Goal: Task Accomplishment & Management: Manage account settings

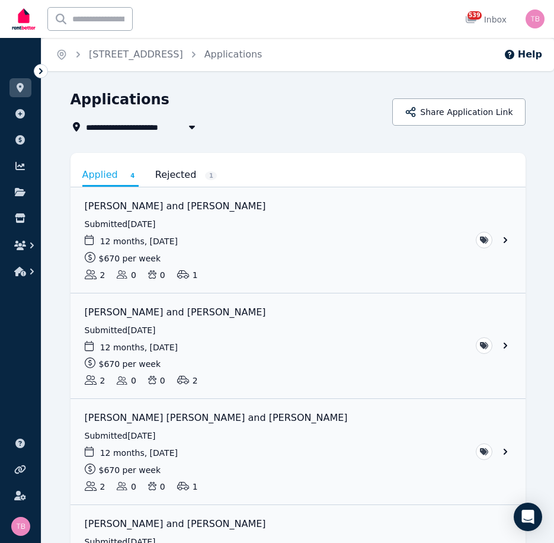
click at [126, 127] on span "[STREET_ADDRESS]" at bounding box center [138, 127] width 104 height 14
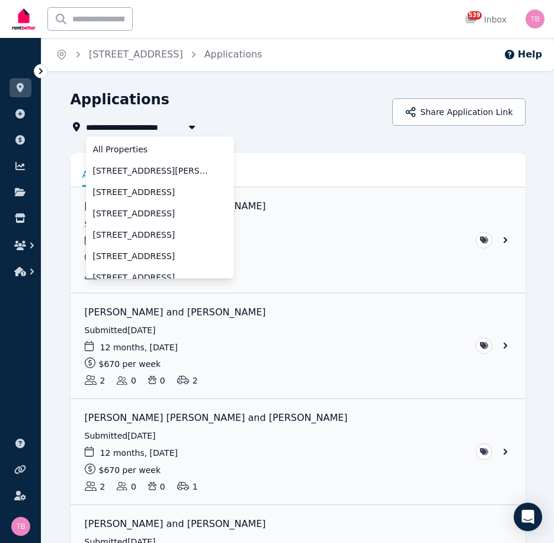
scroll to position [31, 0]
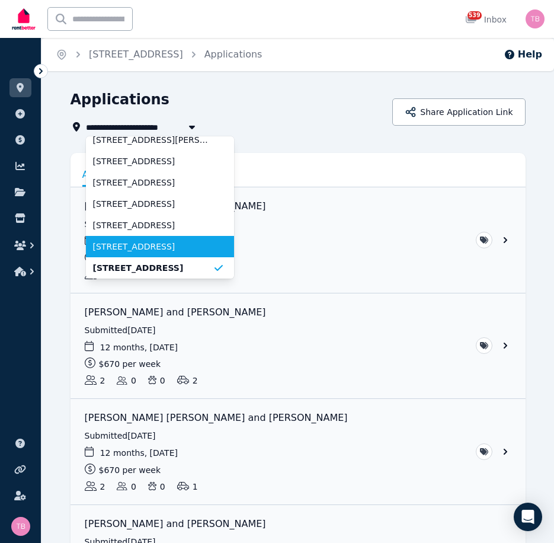
click at [117, 247] on span "[STREET_ADDRESS]" at bounding box center [153, 247] width 120 height 12
type input "**********"
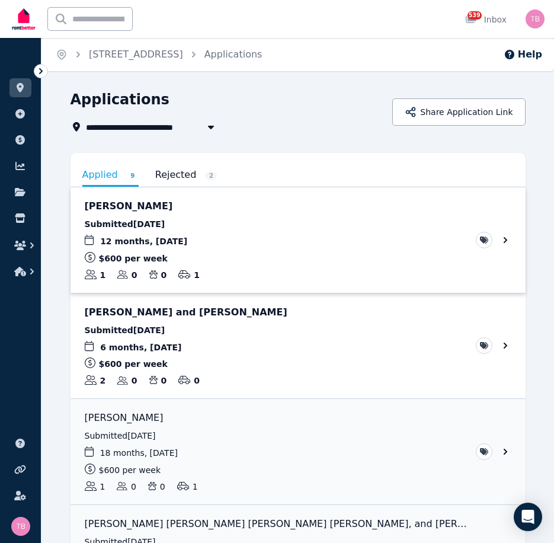
click at [505, 241] on link "View application: Megha Verma" at bounding box center [298, 239] width 455 height 105
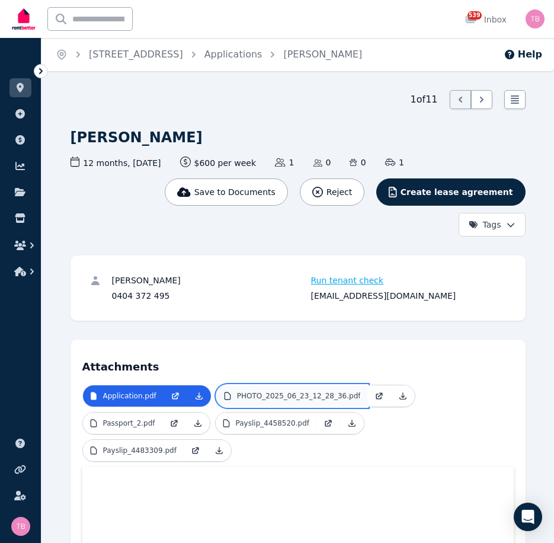
click at [263, 393] on p "PHOTO_2025_06_23_12_28_36.pdf" at bounding box center [299, 395] width 124 height 9
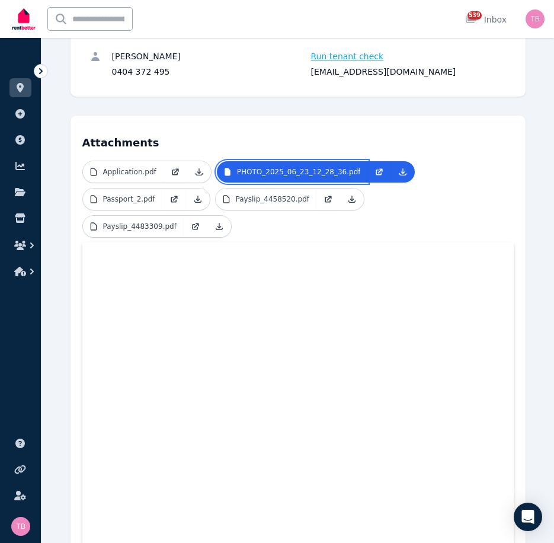
scroll to position [119, 0]
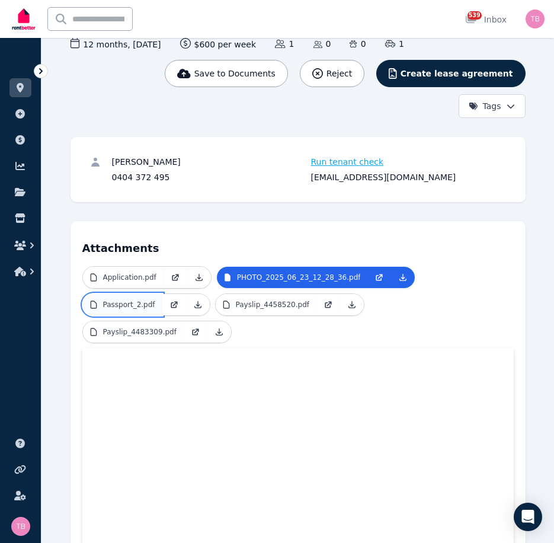
click at [124, 300] on p "Passport_2.pdf" at bounding box center [129, 304] width 52 height 9
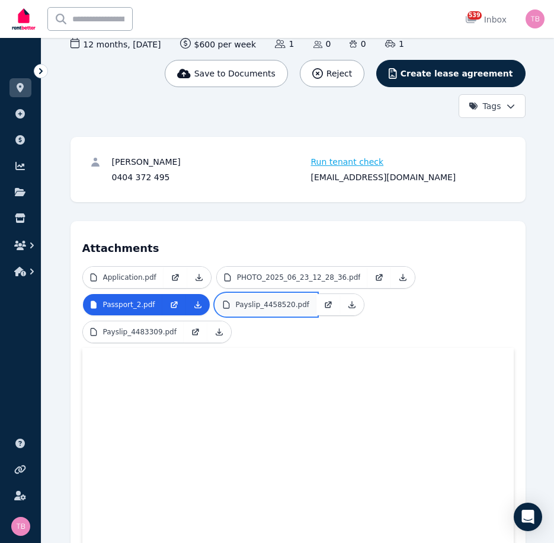
click at [247, 305] on p "Payslip_4458520.pdf" at bounding box center [272, 304] width 73 height 9
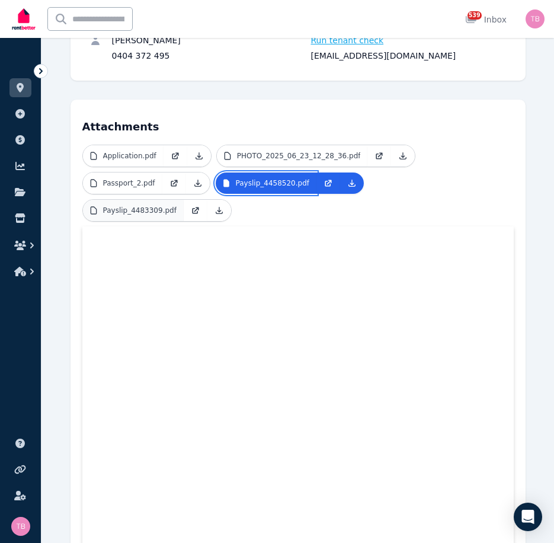
scroll to position [237, 0]
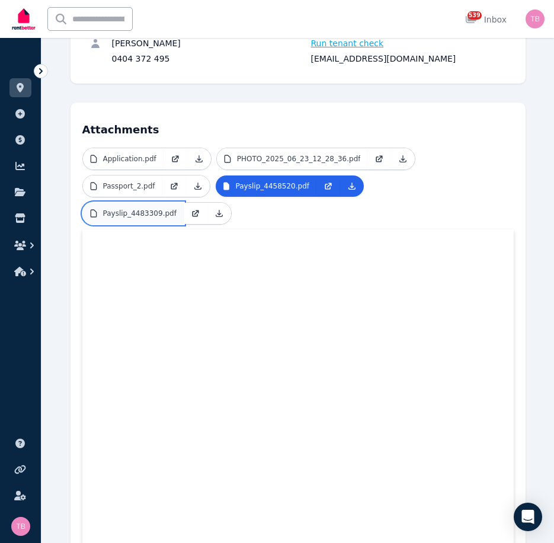
click at [177, 209] on p "Payslip_4483309.pdf" at bounding box center [139, 213] width 73 height 9
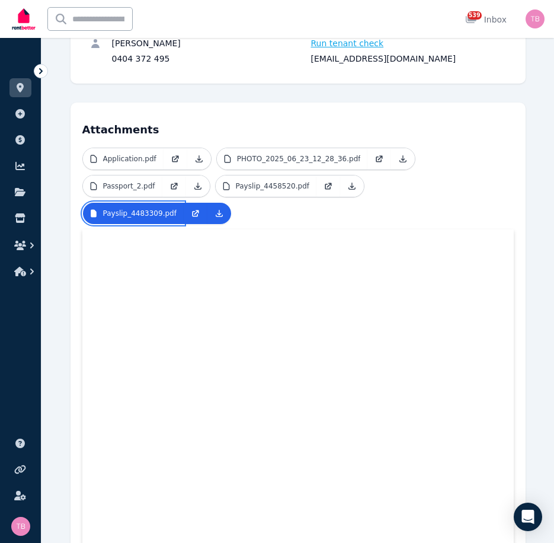
scroll to position [296, 0]
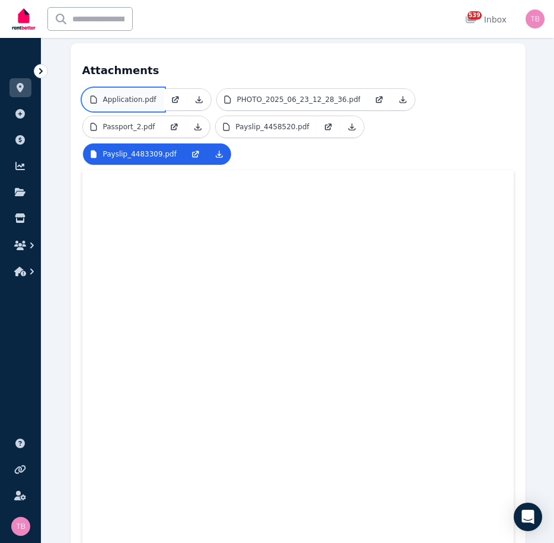
click at [125, 105] on link "Application.pdf" at bounding box center [123, 99] width 81 height 21
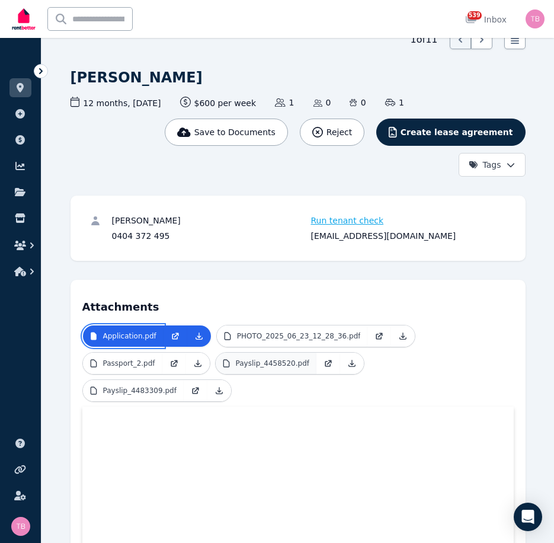
scroll to position [59, 0]
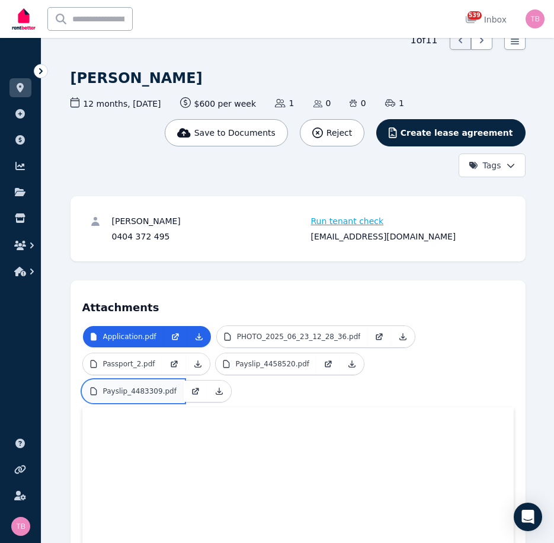
click at [177, 386] on p "Payslip_4483309.pdf" at bounding box center [139, 390] width 73 height 9
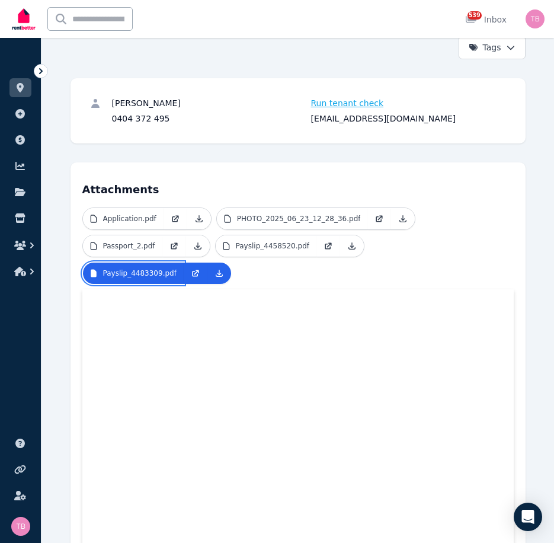
scroll to position [0, 0]
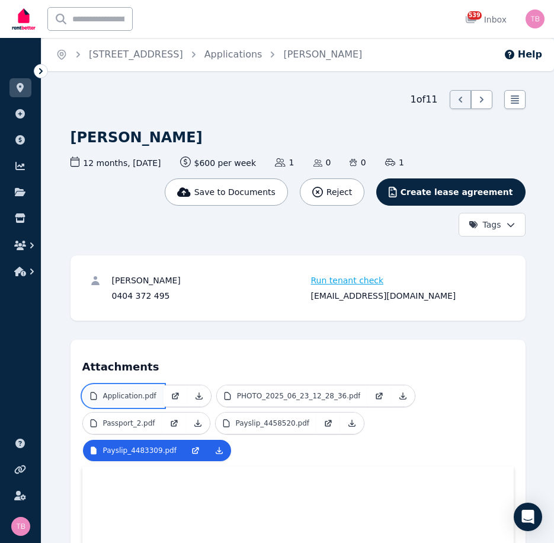
click at [122, 395] on p "Application.pdf" at bounding box center [129, 395] width 53 height 9
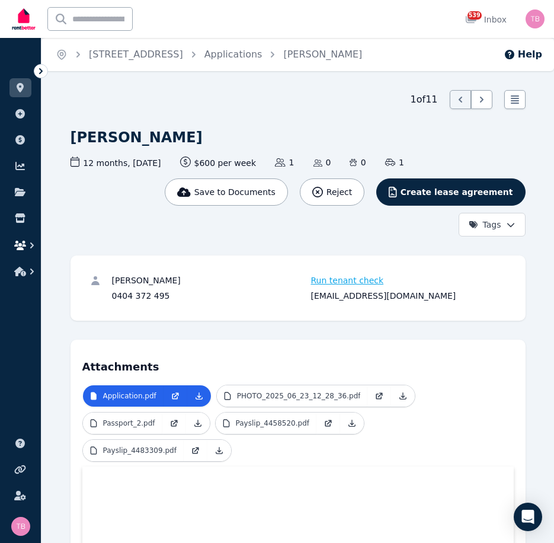
click at [21, 244] on icon "button" at bounding box center [20, 245] width 12 height 9
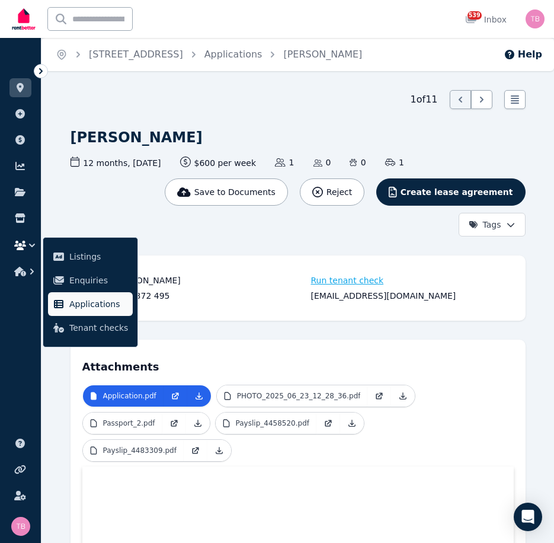
click at [76, 308] on span "Applications" at bounding box center [98, 304] width 59 height 14
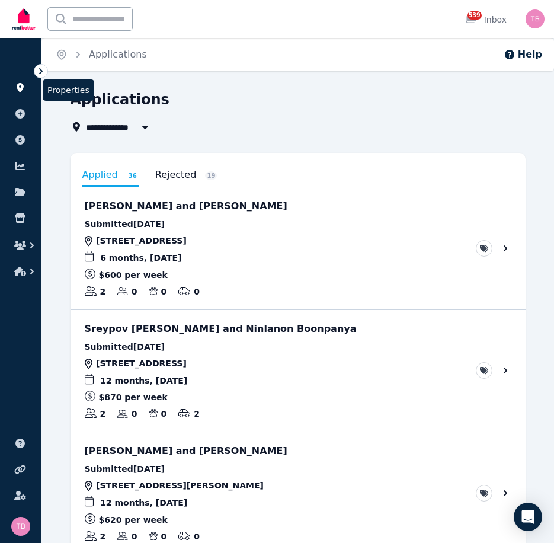
click at [21, 88] on icon at bounding box center [20, 87] width 7 height 9
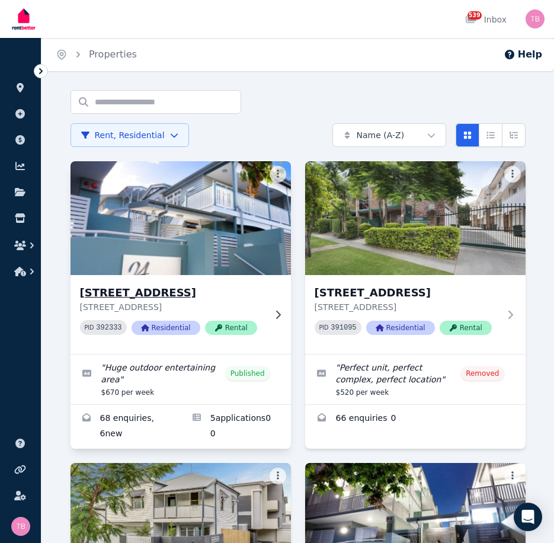
click at [147, 292] on h3 "1/24 Welsby St, New Farm" at bounding box center [172, 292] width 185 height 17
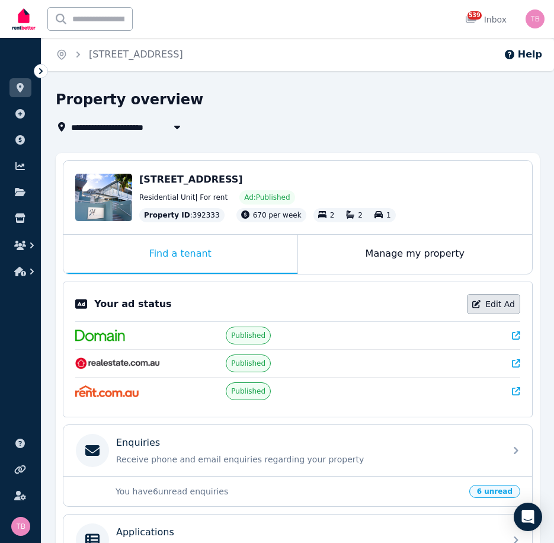
click at [496, 305] on link "Edit Ad" at bounding box center [493, 304] width 53 height 20
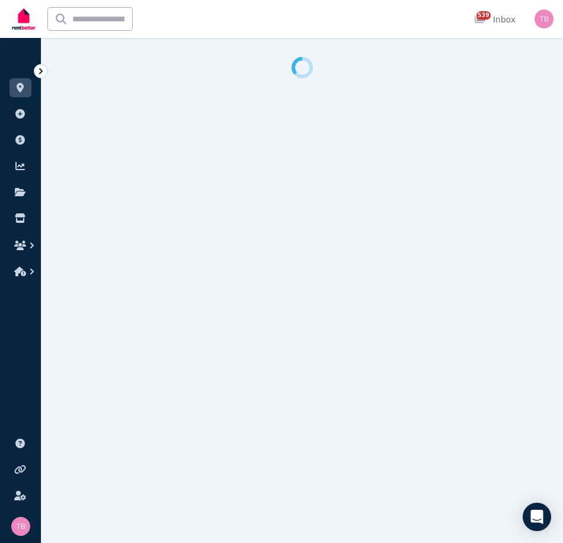
select select "**********"
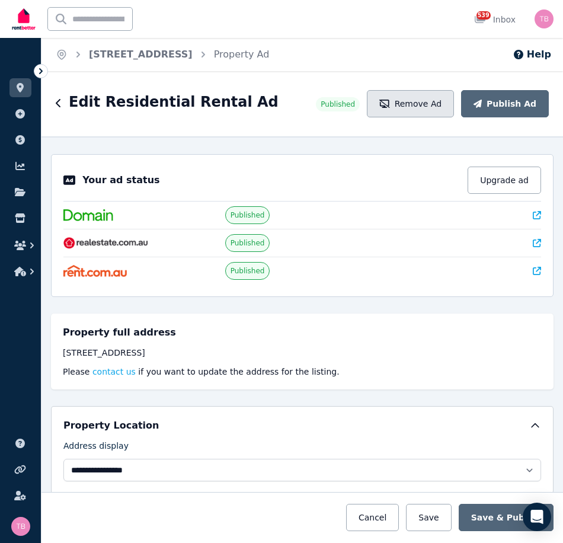
click at [420, 102] on button "Remove Ad" at bounding box center [410, 103] width 87 height 27
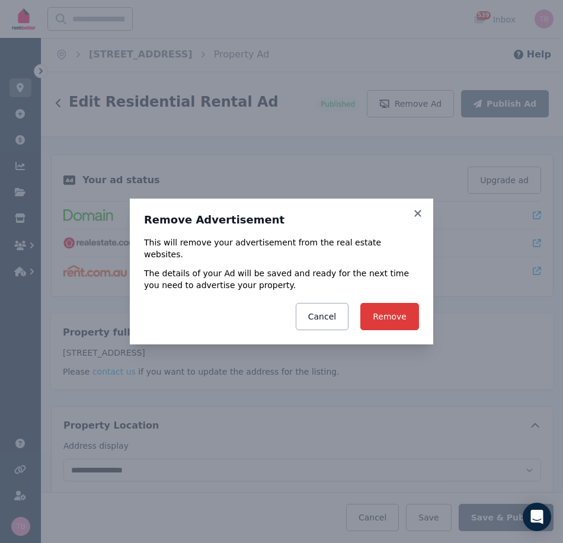
click at [392, 313] on button "Remove" at bounding box center [389, 316] width 59 height 27
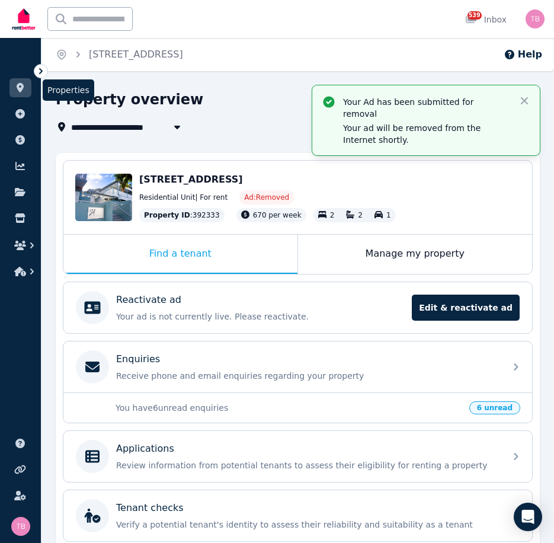
click at [23, 87] on icon at bounding box center [20, 87] width 7 height 9
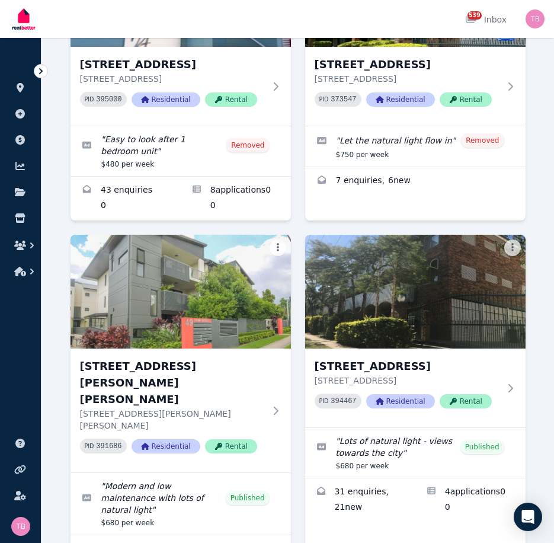
scroll to position [1778, 0]
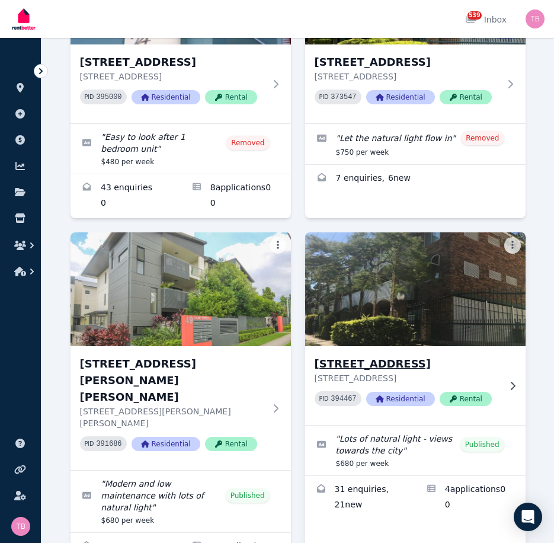
click at [365, 356] on h3 "20 Lamington St, New Farm" at bounding box center [407, 364] width 185 height 17
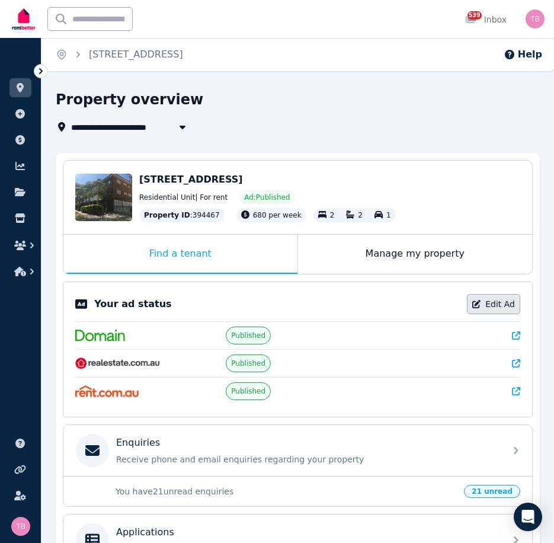
click at [476, 300] on icon at bounding box center [476, 304] width 8 height 8
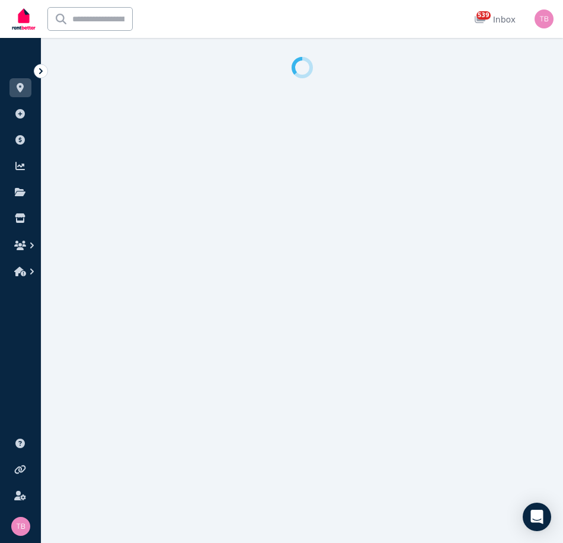
select select "**********"
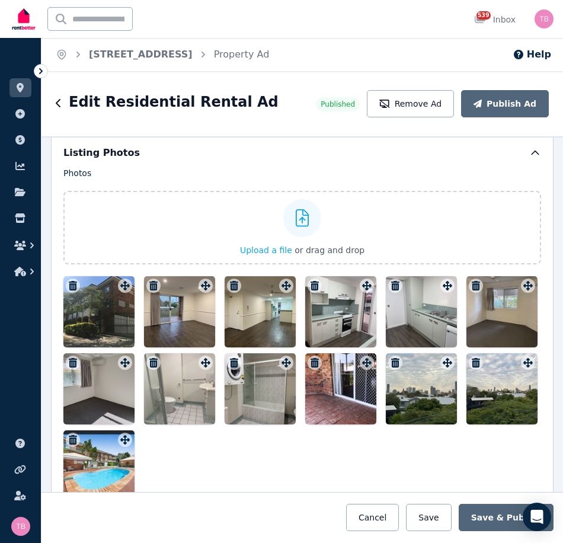
scroll to position [1363, 0]
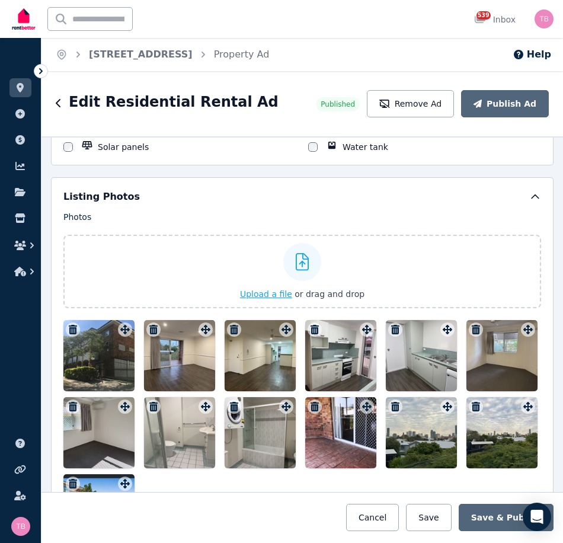
click at [250, 296] on span "Upload a file" at bounding box center [266, 293] width 52 height 9
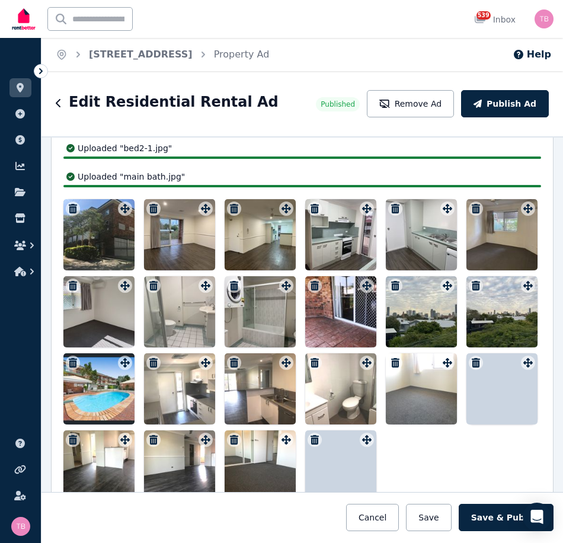
scroll to position [1512, 0]
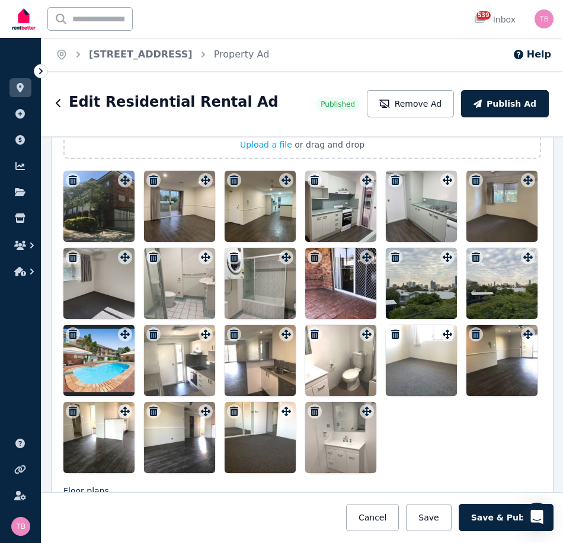
click at [231, 258] on icon "button" at bounding box center [234, 256] width 8 height 9
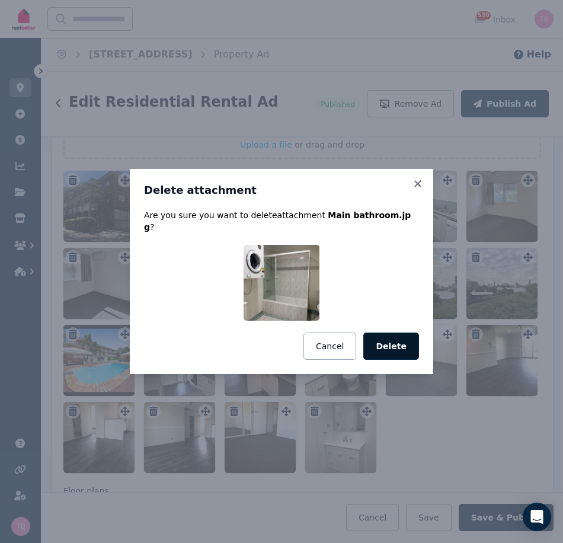
click at [404, 343] on button "Delete" at bounding box center [391, 345] width 56 height 27
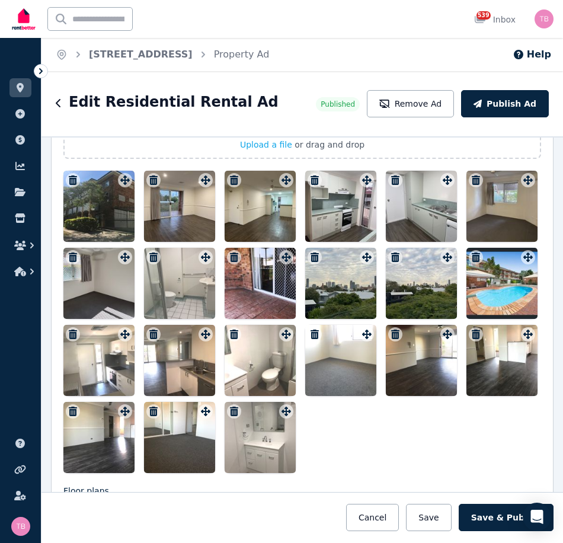
click at [151, 257] on icon "button" at bounding box center [153, 256] width 8 height 9
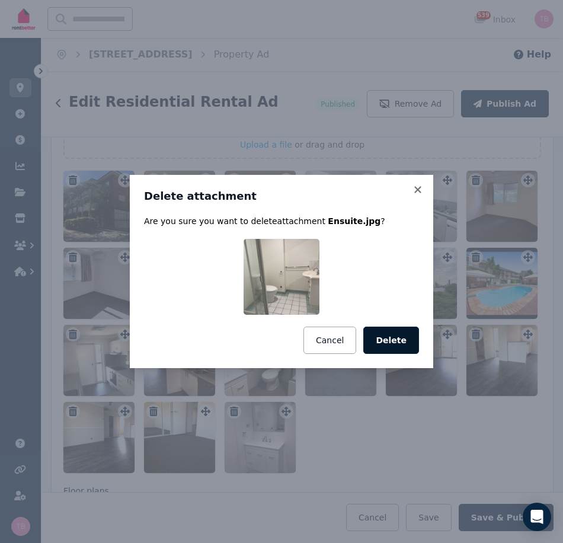
click at [392, 342] on button "Delete" at bounding box center [391, 340] width 56 height 27
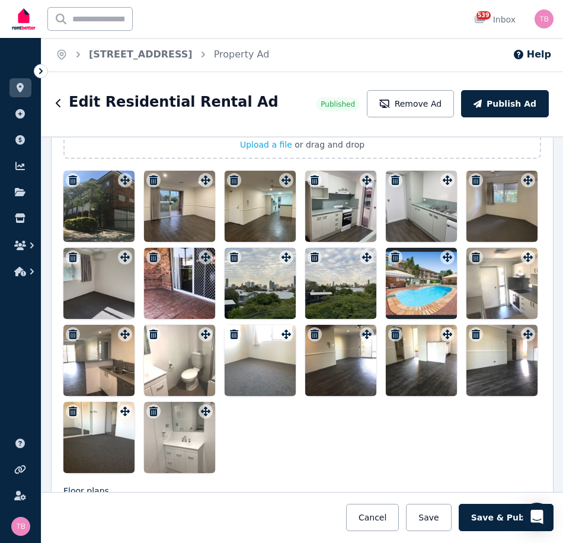
click at [313, 179] on icon "button" at bounding box center [315, 179] width 8 height 9
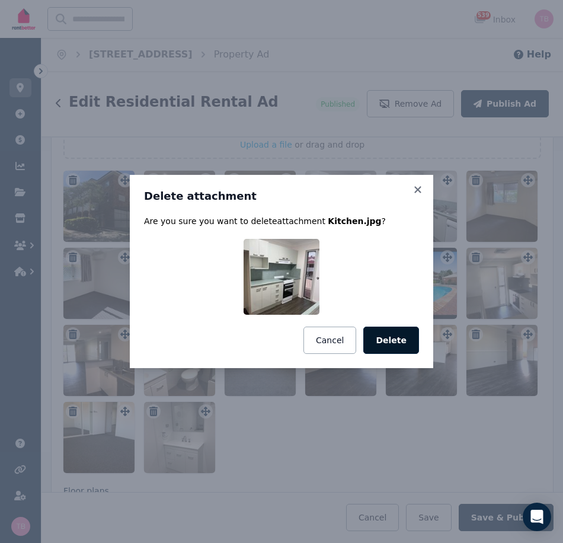
click at [399, 342] on button "Delete" at bounding box center [391, 340] width 56 height 27
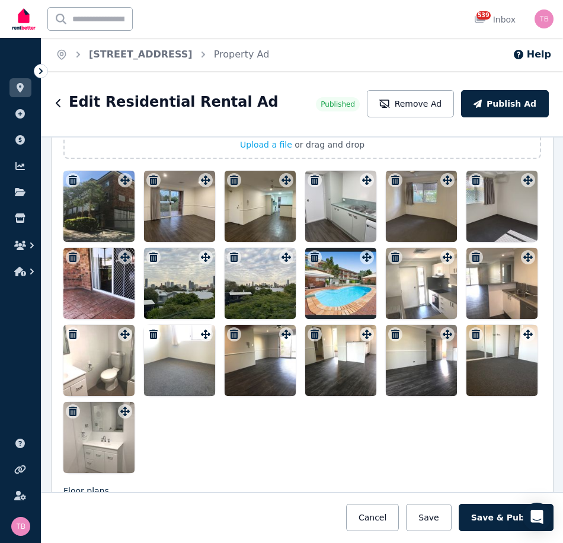
click at [311, 180] on icon "button" at bounding box center [315, 179] width 8 height 9
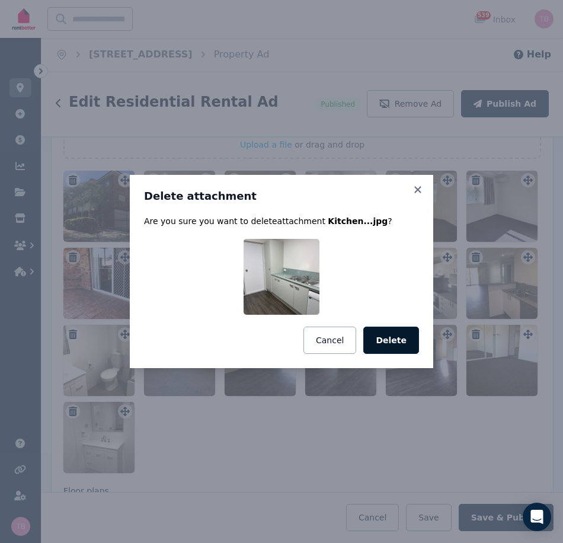
click at [391, 341] on button "Delete" at bounding box center [391, 340] width 56 height 27
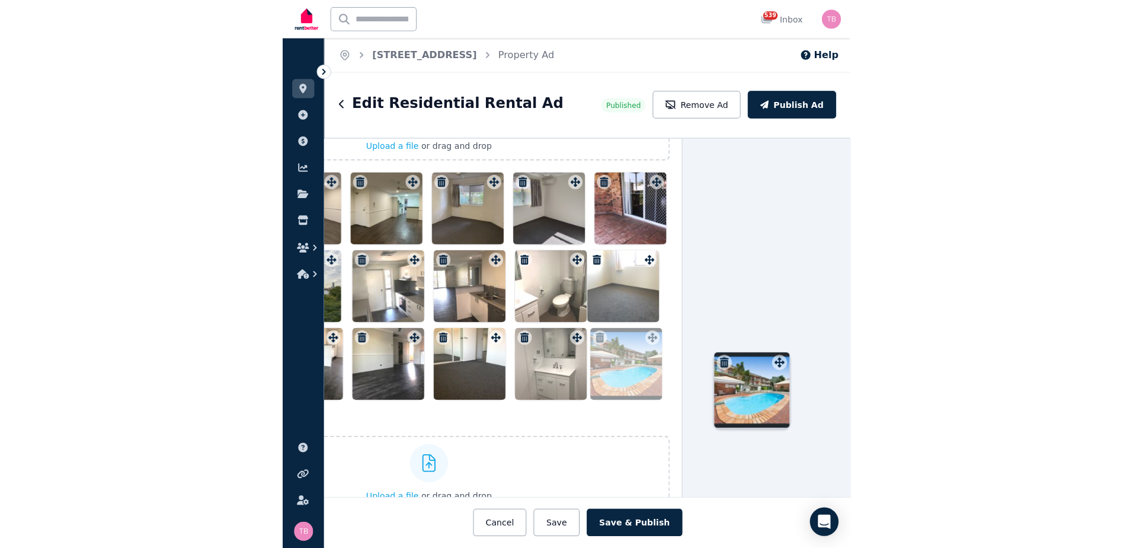
scroll to position [1512, 171]
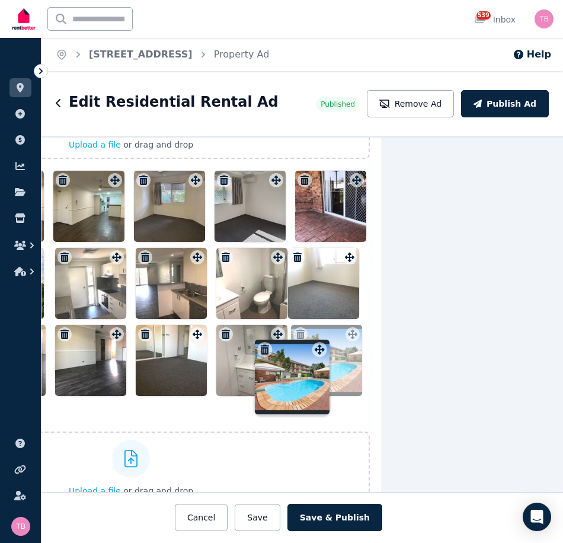
drag, startPoint x: 283, startPoint y: 262, endPoint x: 318, endPoint y: 344, distance: 88.9
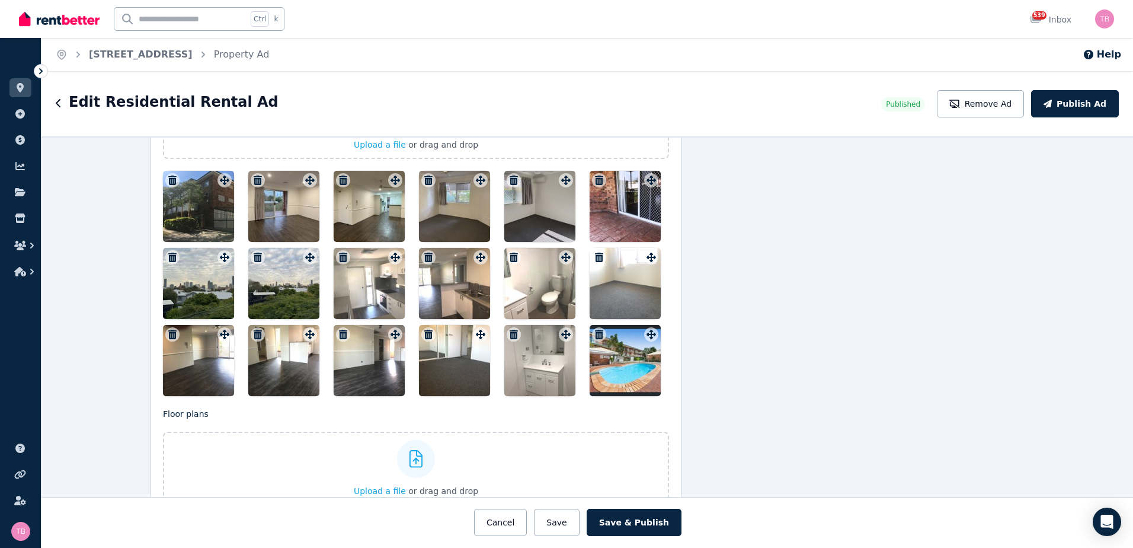
click at [339, 181] on icon "button" at bounding box center [343, 179] width 8 height 9
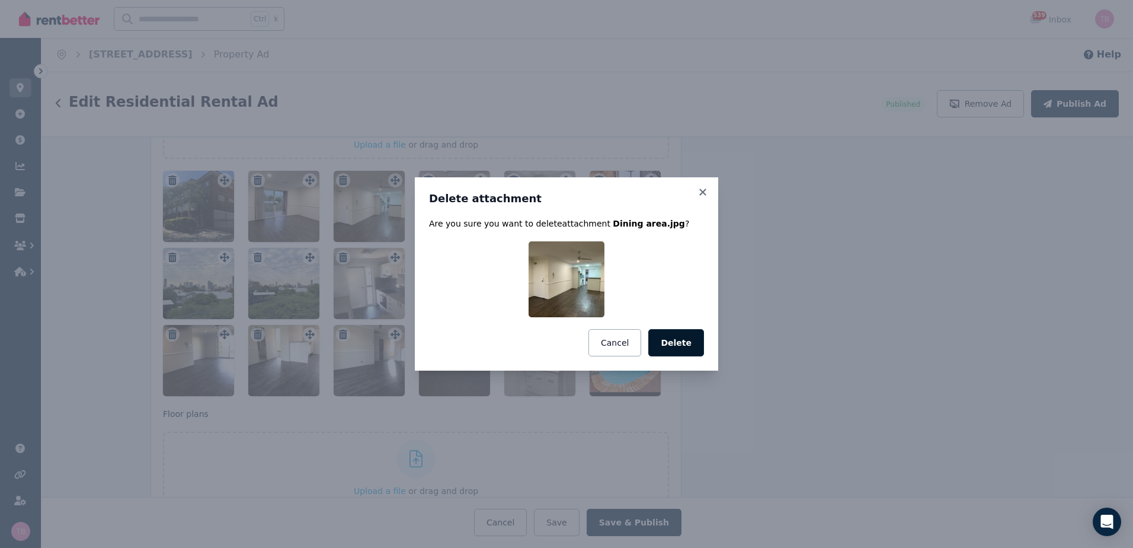
click at [562, 345] on button "Delete" at bounding box center [676, 342] width 56 height 27
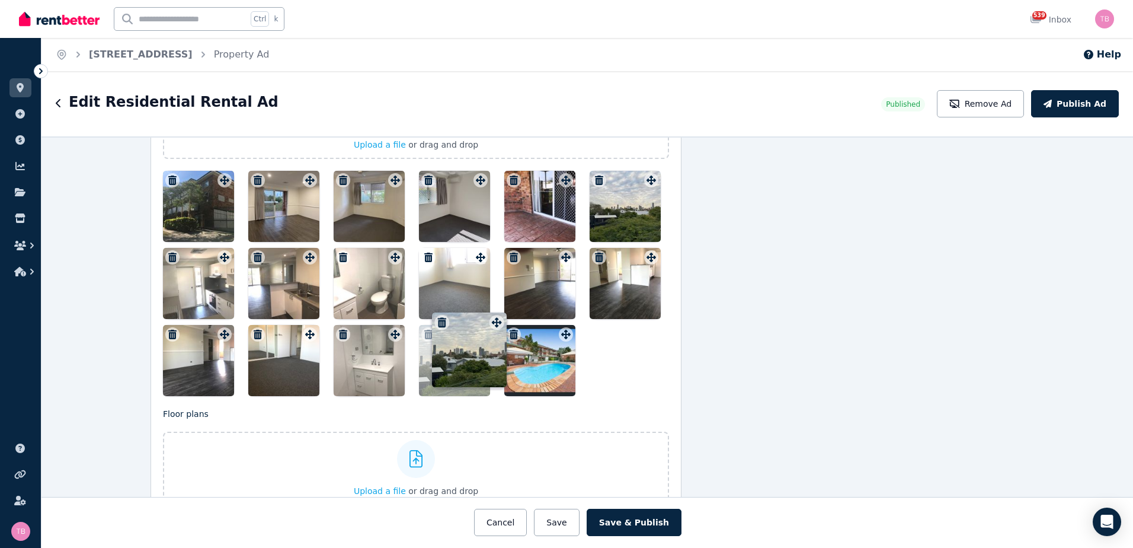
drag, startPoint x: 648, startPoint y: 181, endPoint x: 496, endPoint y: 313, distance: 200.8
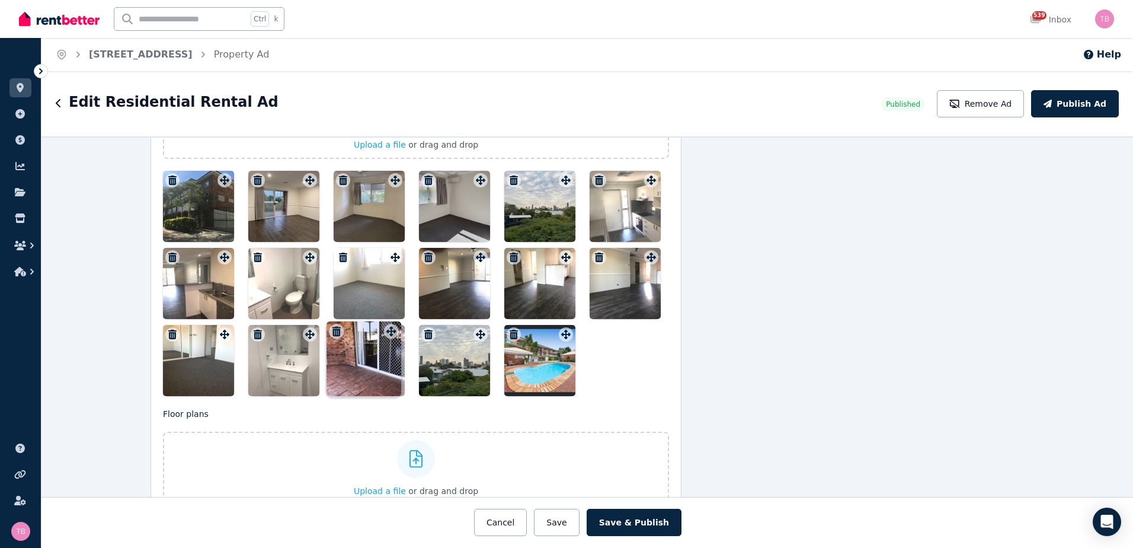
drag, startPoint x: 561, startPoint y: 184, endPoint x: 389, endPoint y: 325, distance: 221.9
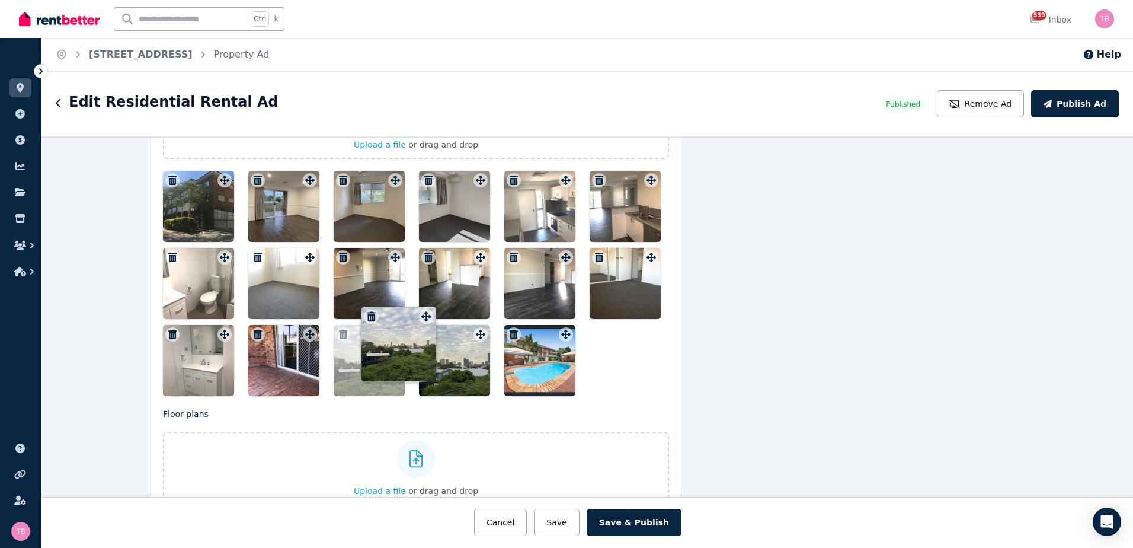
drag, startPoint x: 562, startPoint y: 185, endPoint x: 423, endPoint y: 312, distance: 187.9
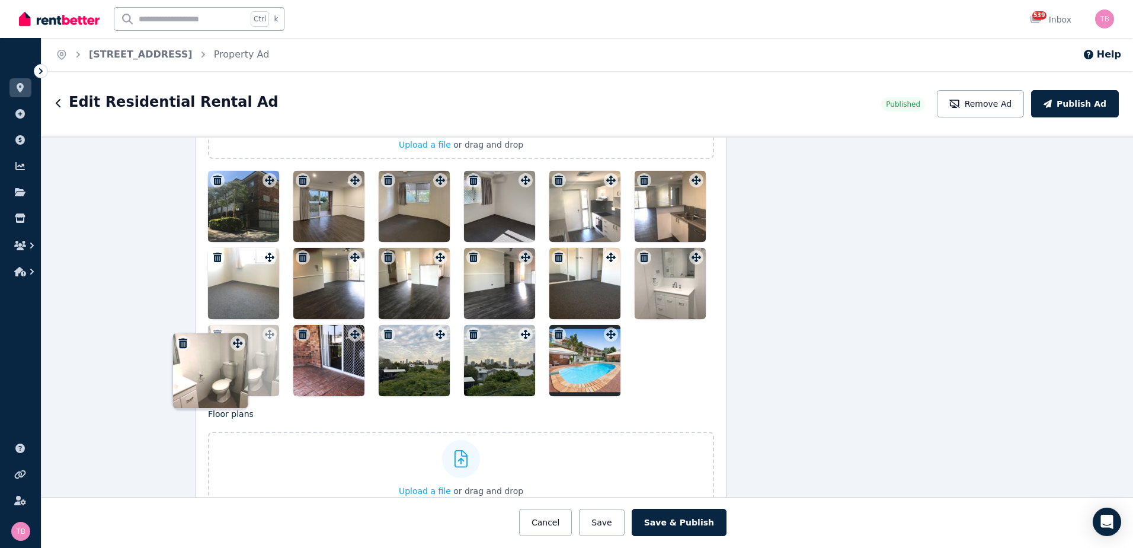
scroll to position [1512, 118]
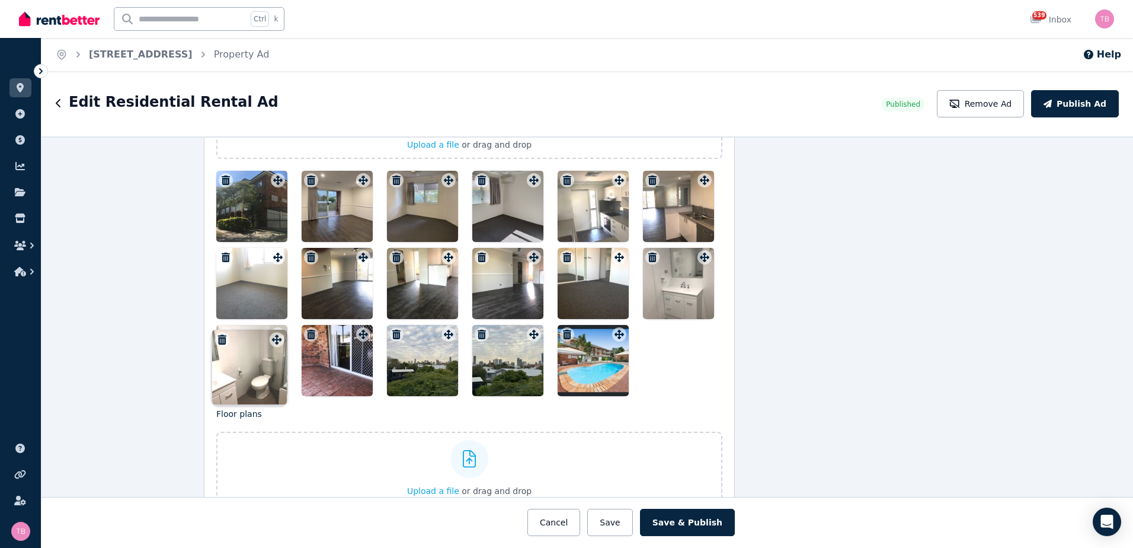
drag, startPoint x: 220, startPoint y: 260, endPoint x: 275, endPoint y: 332, distance: 90.4
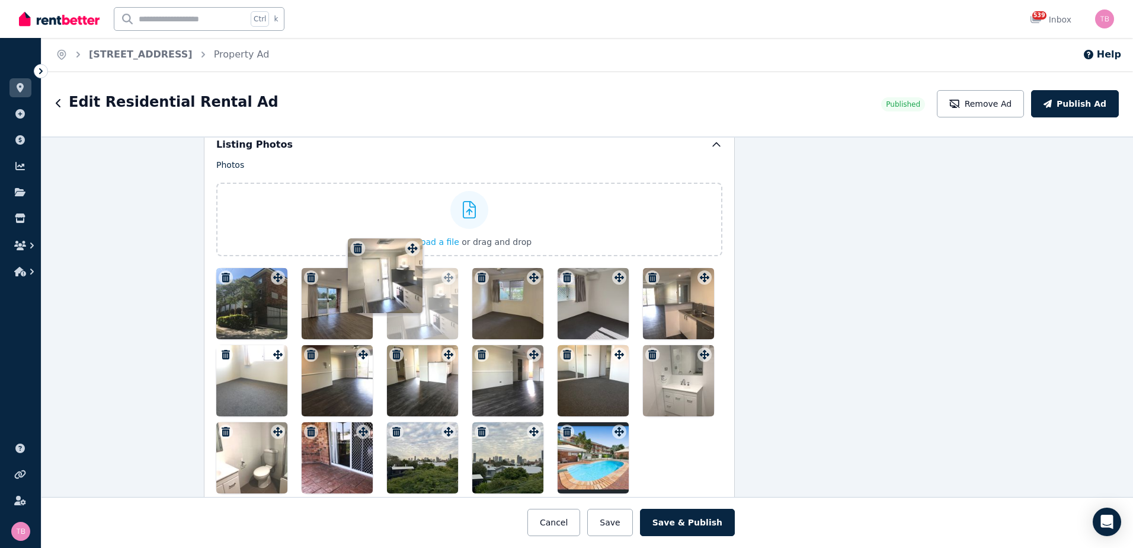
scroll to position [1408, 118]
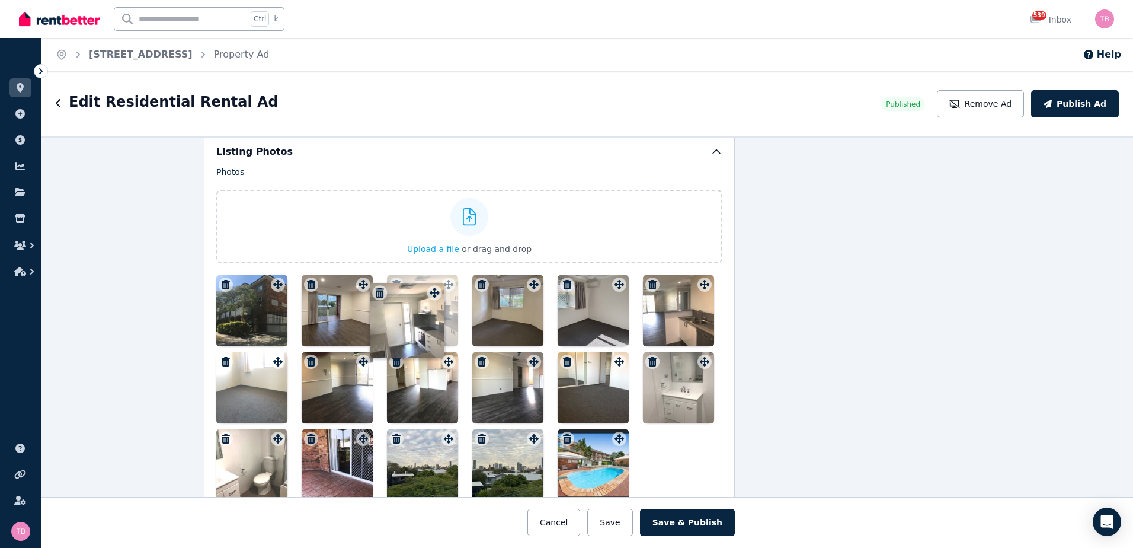
drag, startPoint x: 614, startPoint y: 184, endPoint x: 432, endPoint y: 285, distance: 208.0
click at [432, 285] on div "Photos Upload a file or drag and drop Uploaded " bed1.jpg " Uploaded " bed2-1.j…" at bounding box center [469, 333] width 506 height 334
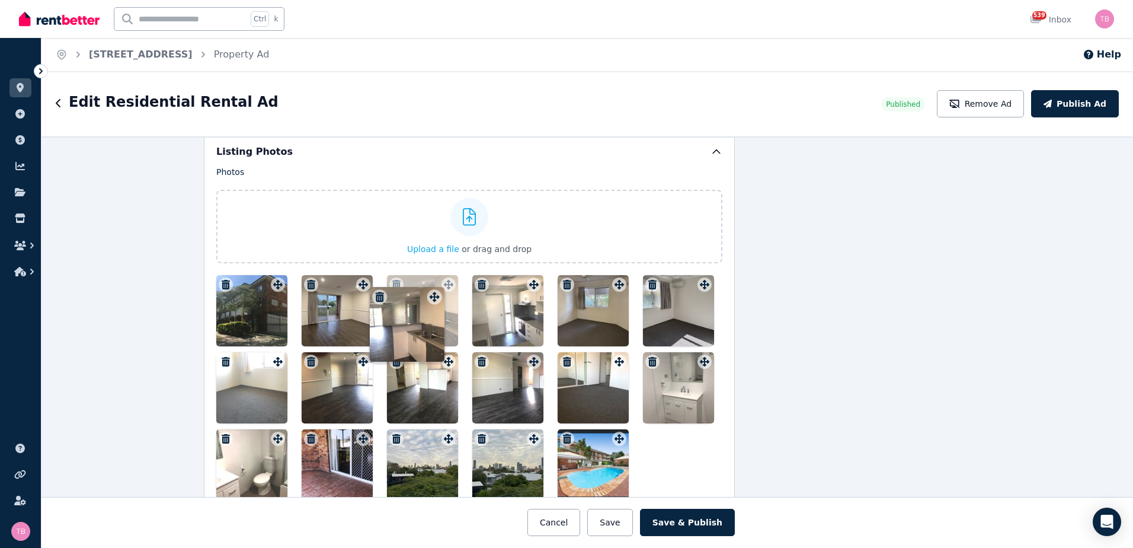
drag, startPoint x: 700, startPoint y: 287, endPoint x: 436, endPoint y: 284, distance: 264.9
click at [436, 284] on div "Photos Upload a file or drag and drop Uploaded " bed1.jpg " Uploaded " bed2-1.j…" at bounding box center [469, 333] width 506 height 334
click at [222, 361] on icon "button" at bounding box center [226, 361] width 8 height 9
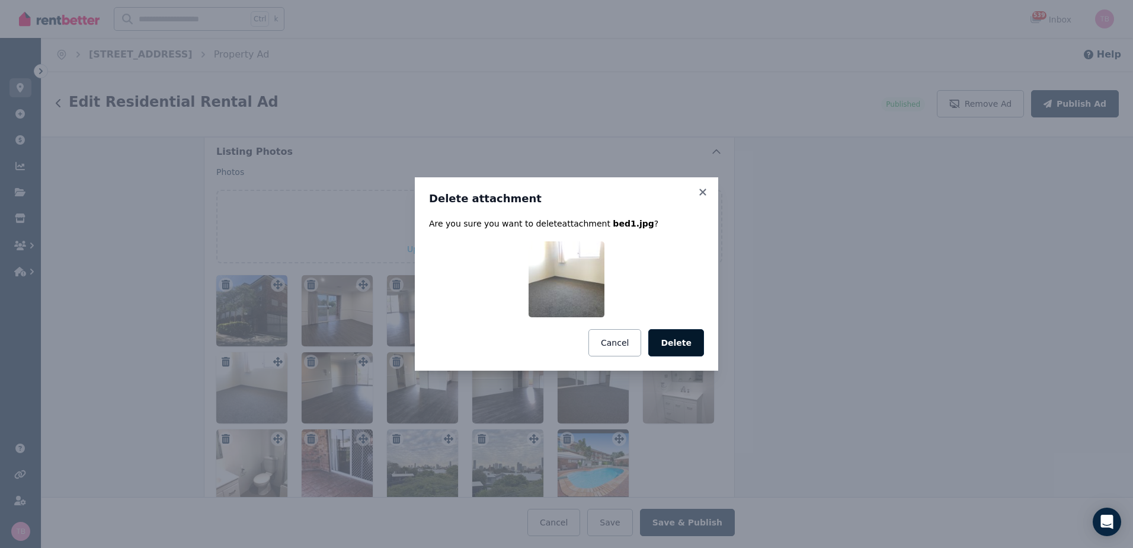
click at [562, 344] on button "Delete" at bounding box center [676, 342] width 56 height 27
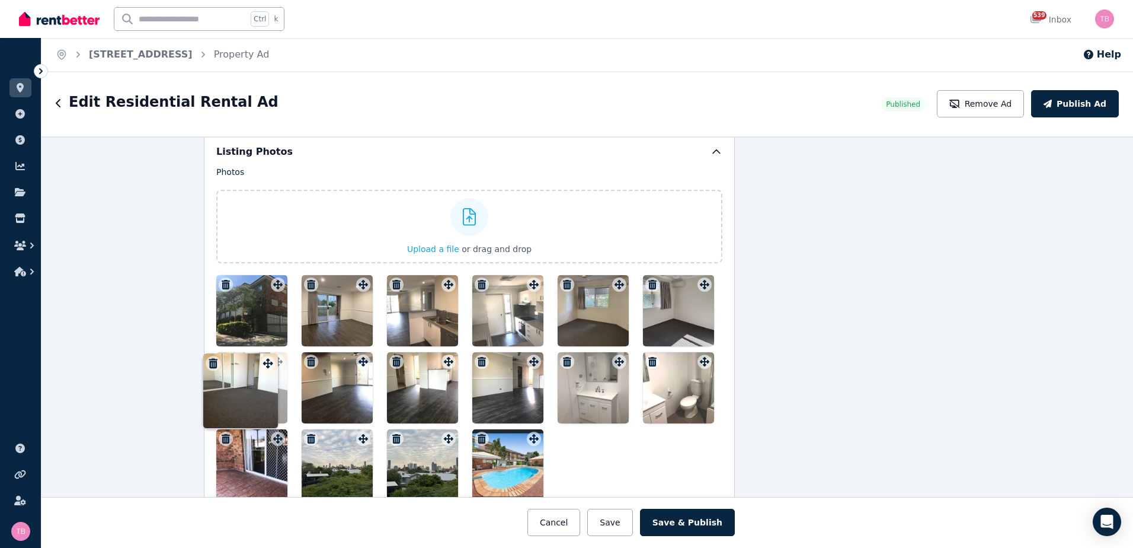
drag, startPoint x: 530, startPoint y: 367, endPoint x: 267, endPoint y: 358, distance: 263.3
click at [267, 358] on div "Photos Upload a file or drag and drop Uploaded " bed1.jpg " Uploaded " bed2-1.j…" at bounding box center [469, 333] width 506 height 334
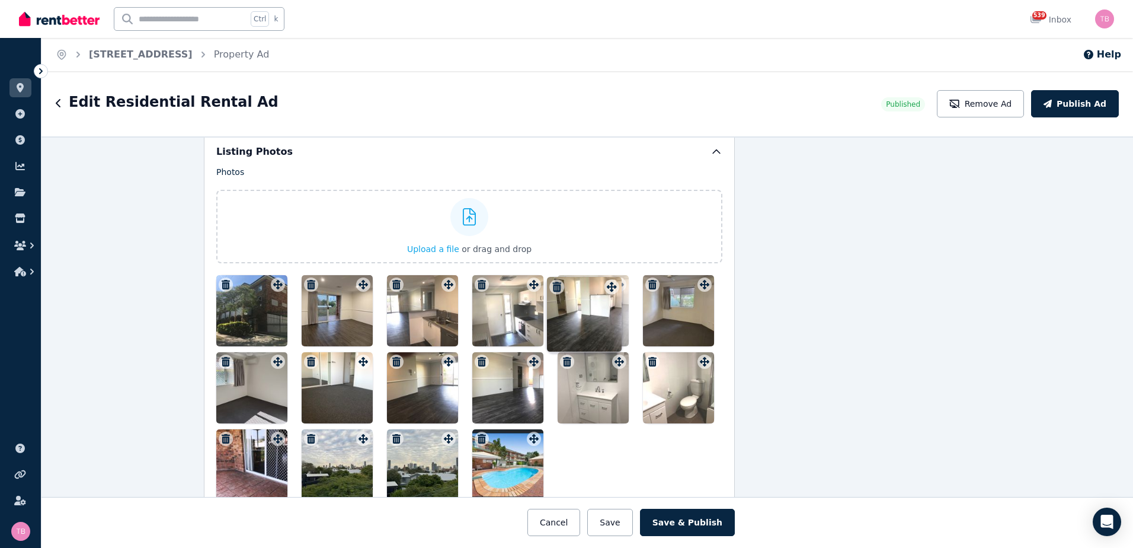
drag, startPoint x: 447, startPoint y: 366, endPoint x: 613, endPoint y: 281, distance: 186.6
click at [562, 281] on div "Photos Upload a file or drag and drop Uploaded " bed1.jpg " Uploaded " bed2-1.j…" at bounding box center [469, 333] width 506 height 334
click at [392, 359] on icon "button" at bounding box center [396, 361] width 8 height 9
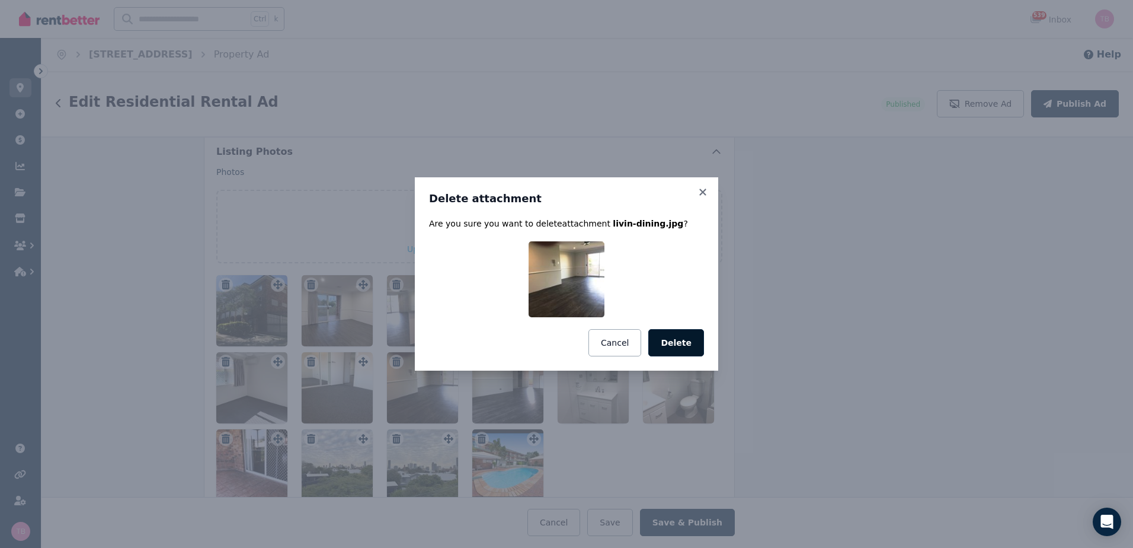
click at [562, 340] on button "Delete" at bounding box center [676, 342] width 56 height 27
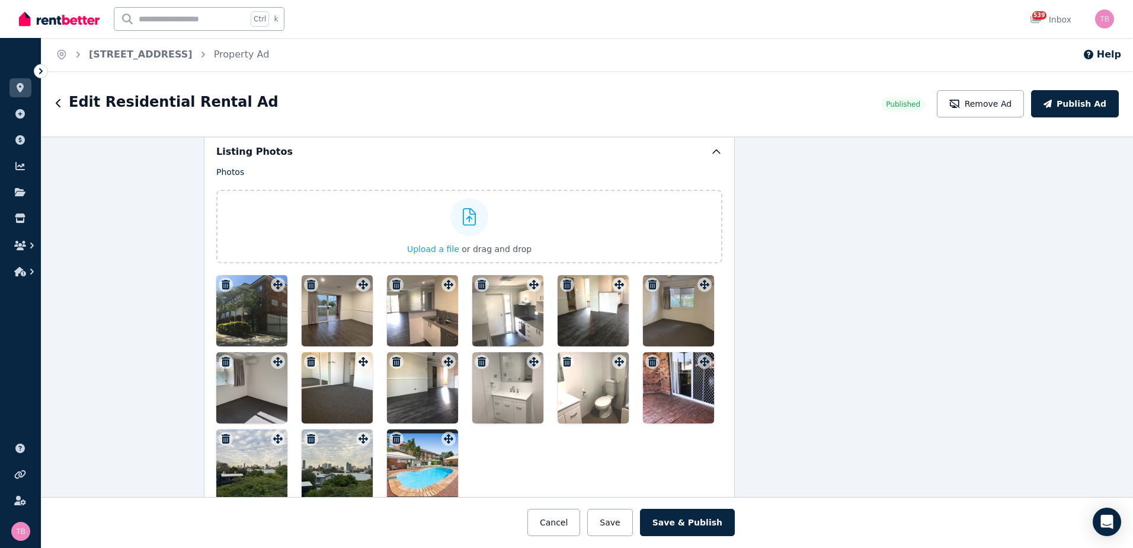
click at [393, 363] on icon "button" at bounding box center [396, 361] width 8 height 9
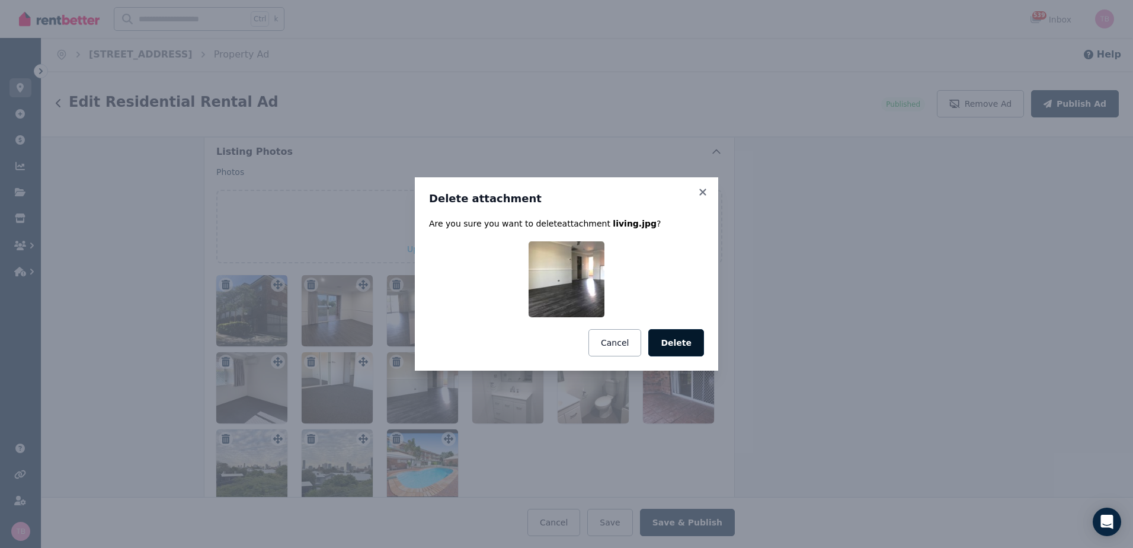
click at [562, 342] on button "Delete" at bounding box center [676, 342] width 56 height 27
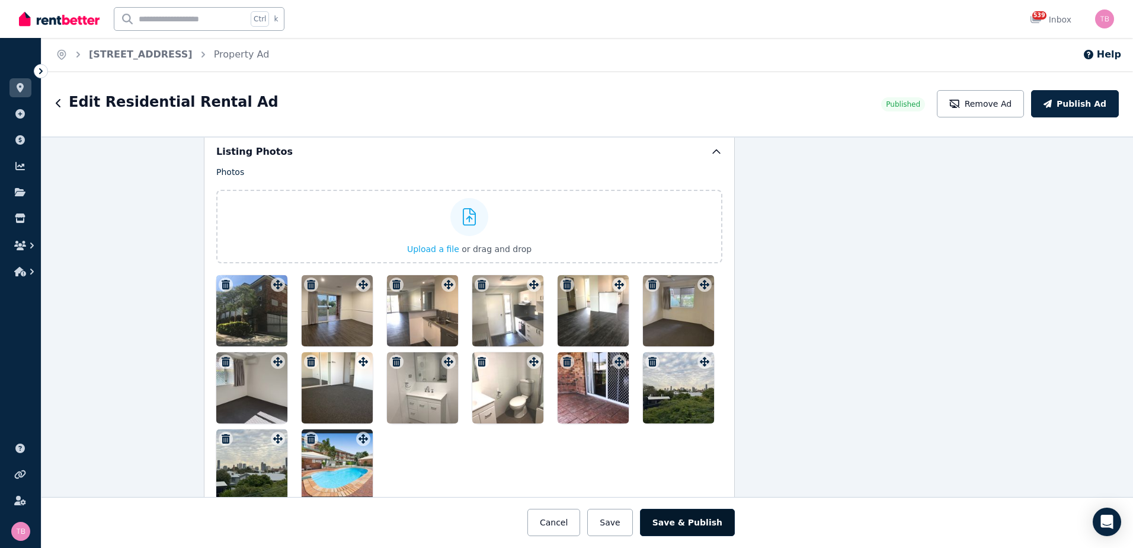
click at [562, 526] on button "Save & Publish" at bounding box center [687, 521] width 95 height 27
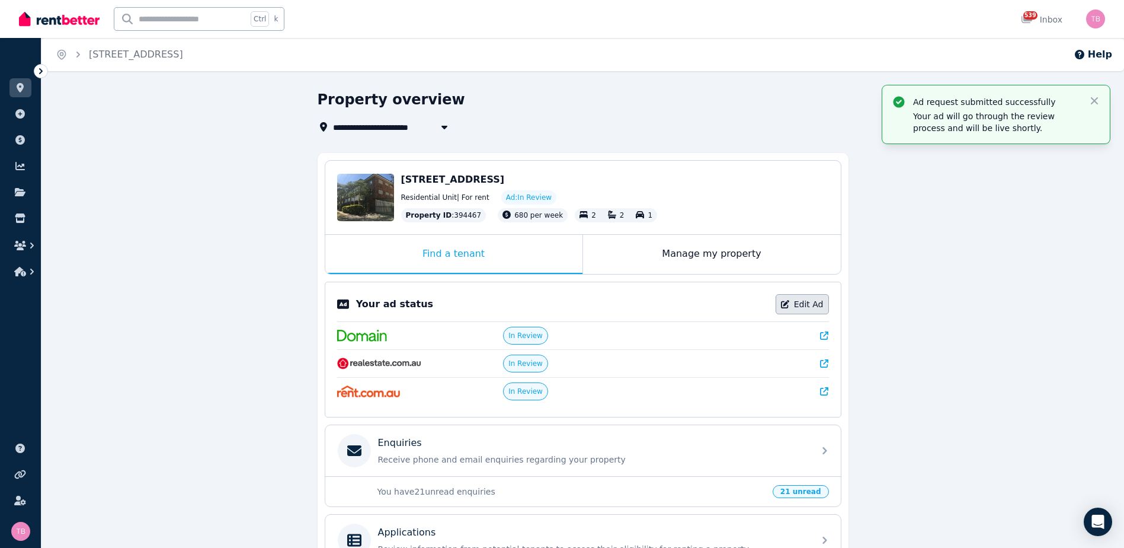
click at [562, 307] on link "Edit Ad" at bounding box center [802, 304] width 53 height 20
select select "**********"
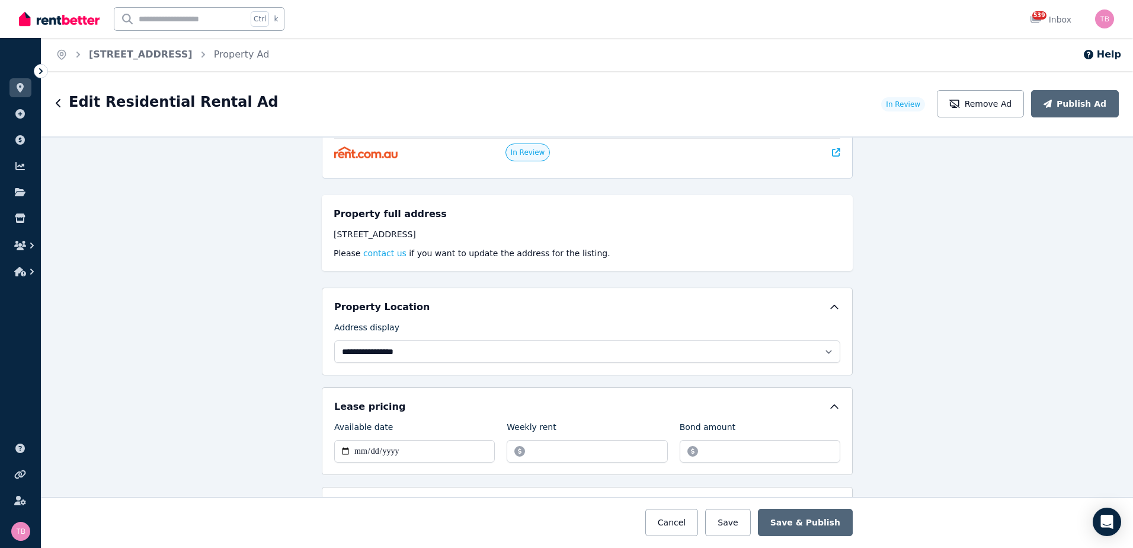
scroll to position [178, 0]
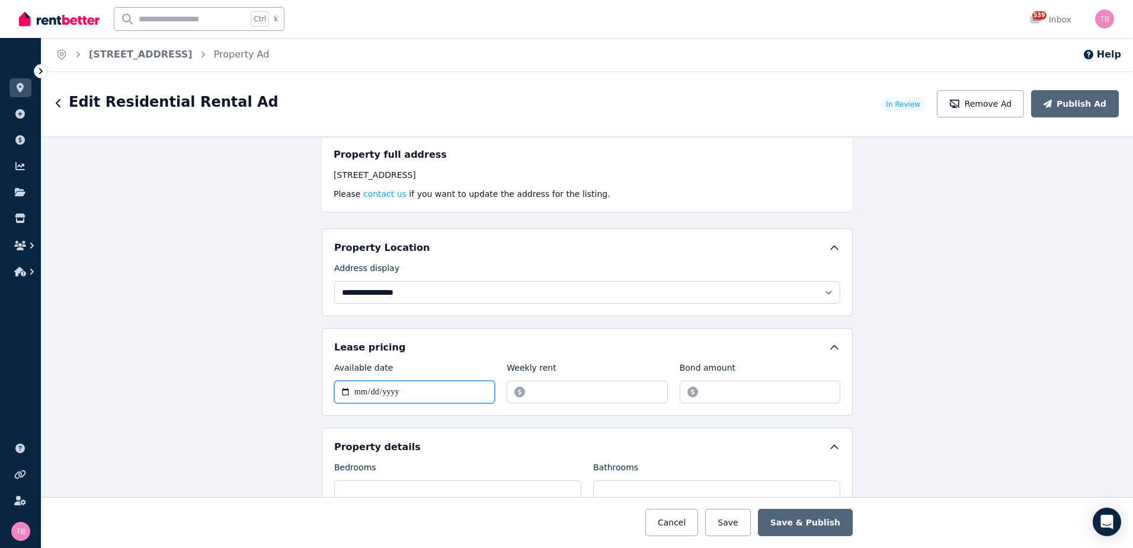
click at [340, 391] on input "**********" at bounding box center [414, 391] width 161 height 23
type input "**********"
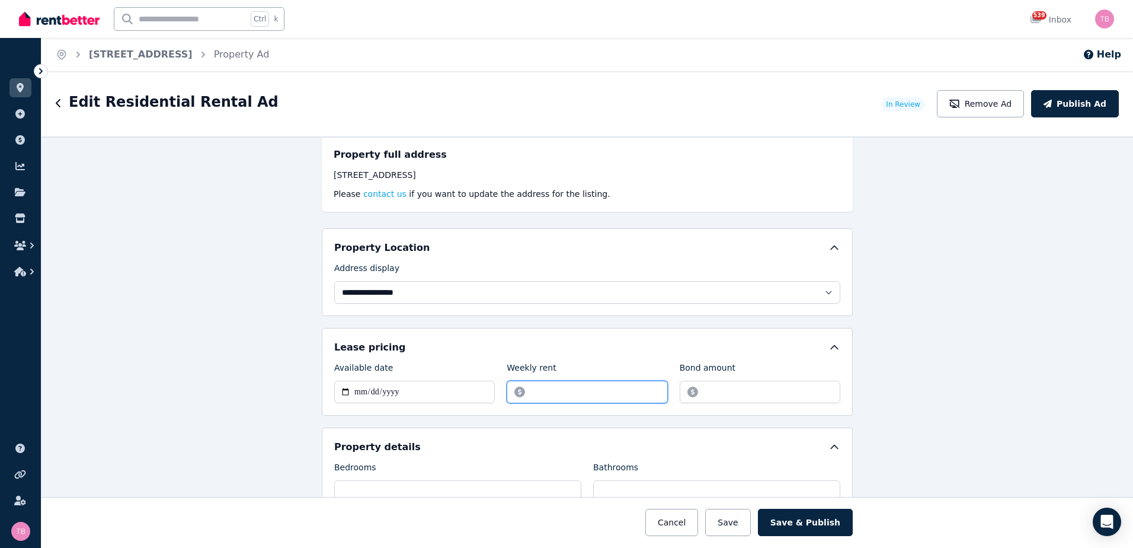
click at [562, 392] on input "******" at bounding box center [587, 391] width 161 height 23
type input "*"
type input "******"
drag, startPoint x: 739, startPoint y: 392, endPoint x: 674, endPoint y: 389, distance: 64.6
click at [562, 389] on div "**********" at bounding box center [587, 381] width 506 height 41
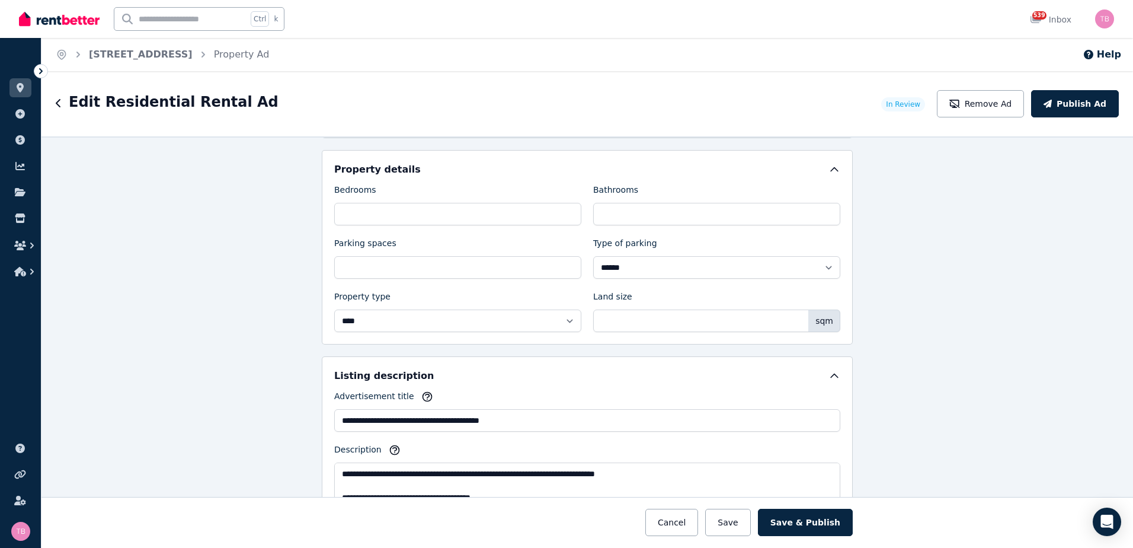
scroll to position [474, 0]
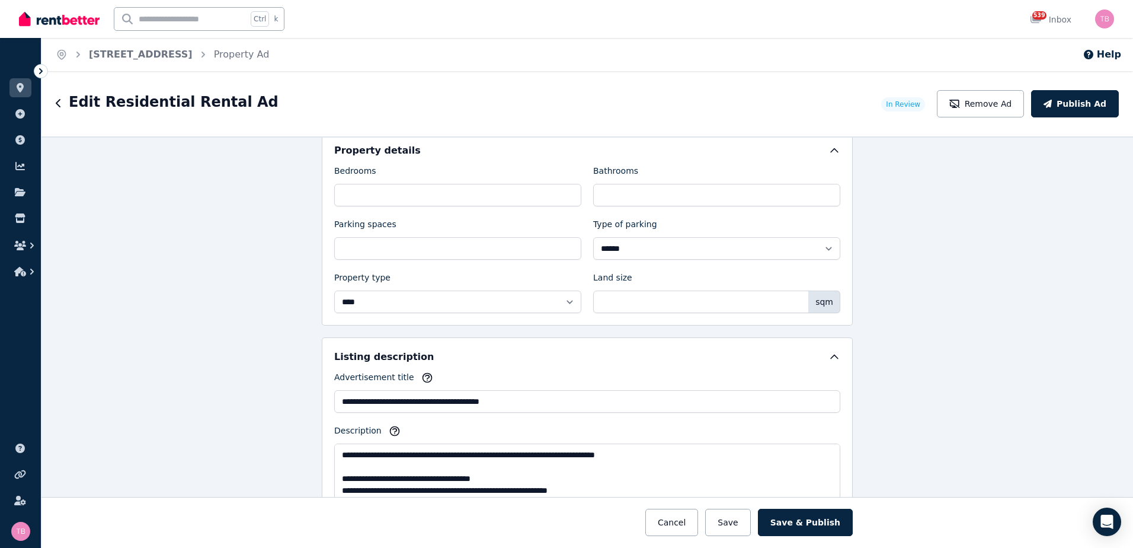
type input "*******"
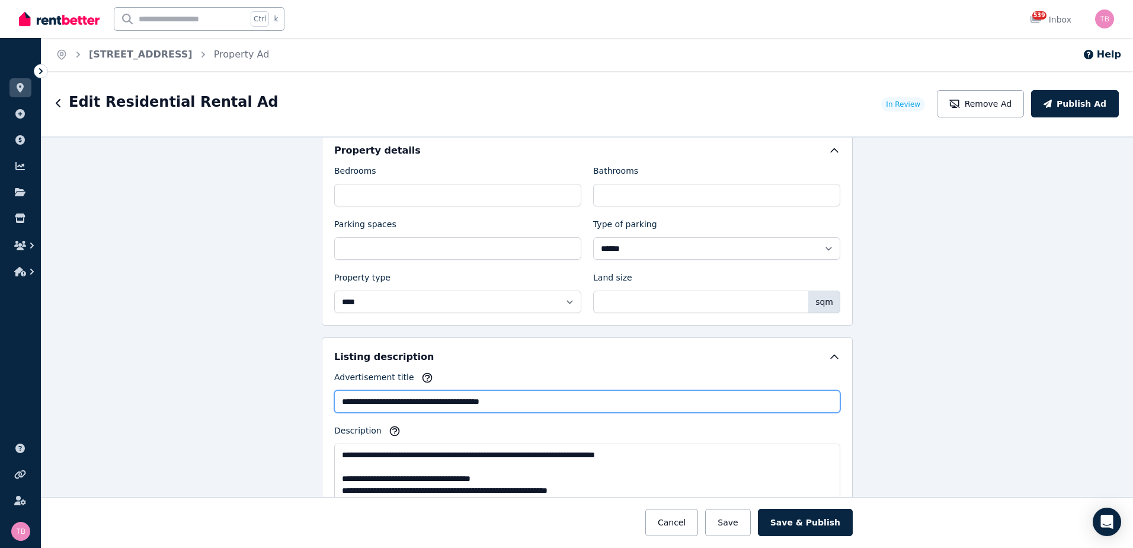
click at [334, 398] on input "**********" at bounding box center [587, 401] width 506 height 23
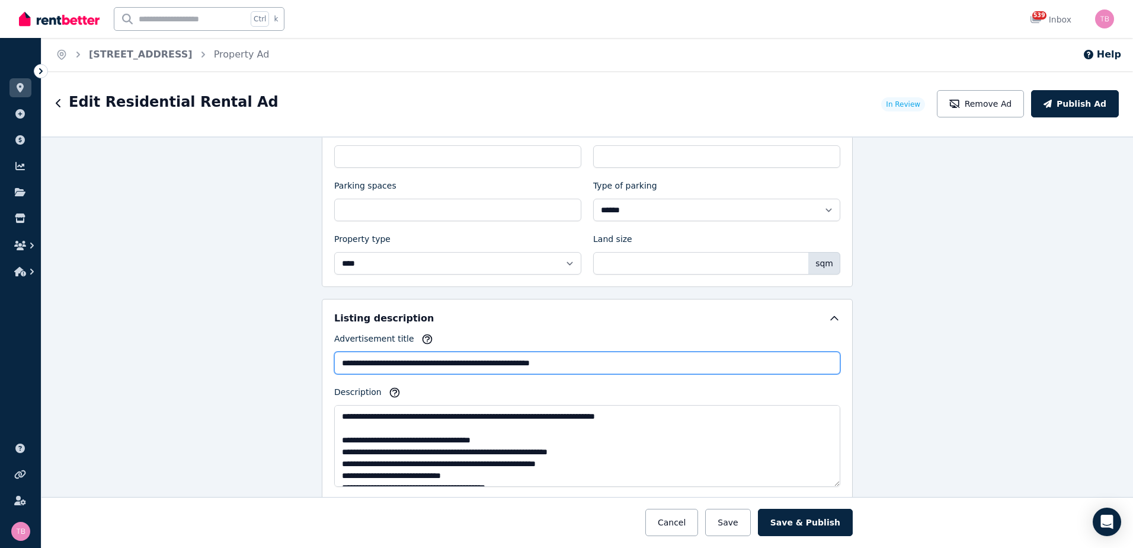
scroll to position [533, 0]
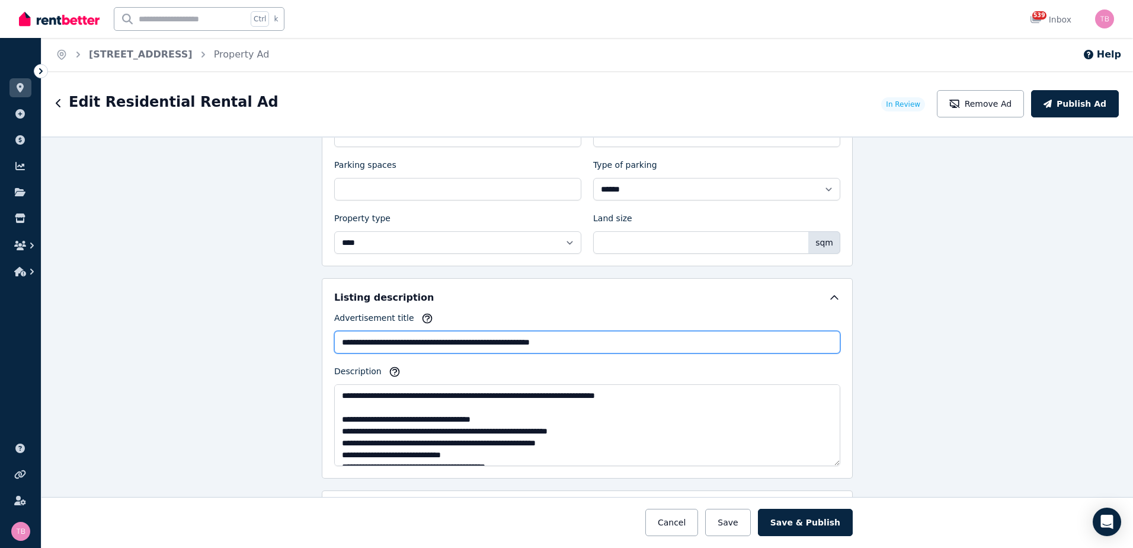
type input "**********"
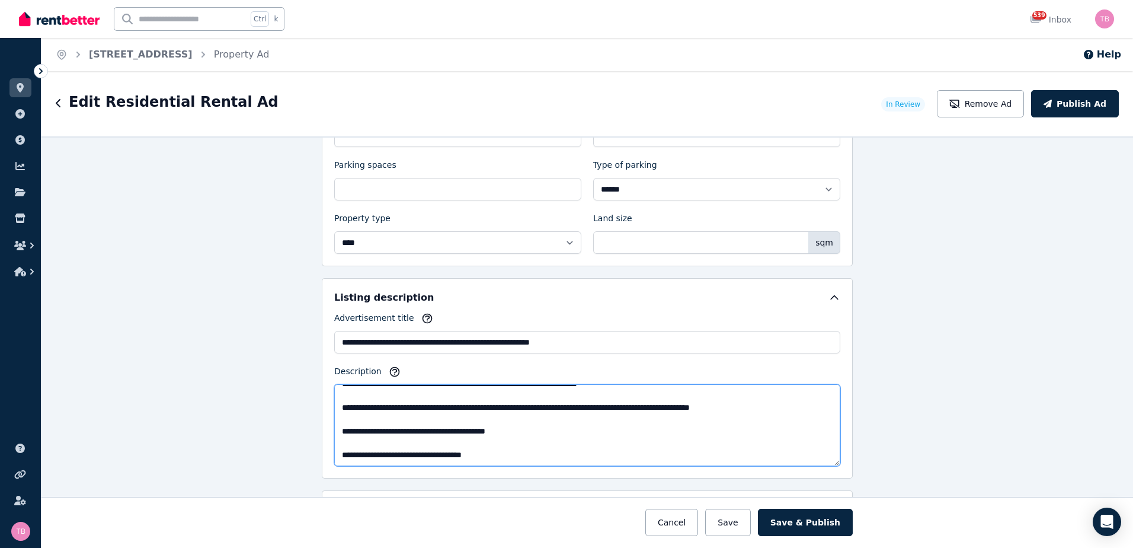
scroll to position [593, 0]
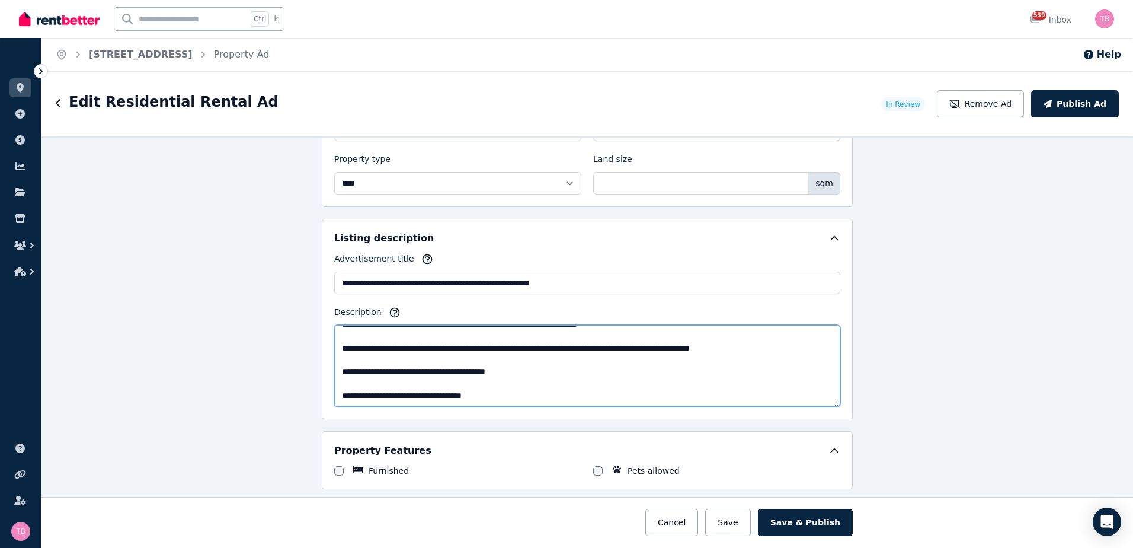
click at [452, 396] on textarea "**********" at bounding box center [587, 366] width 506 height 82
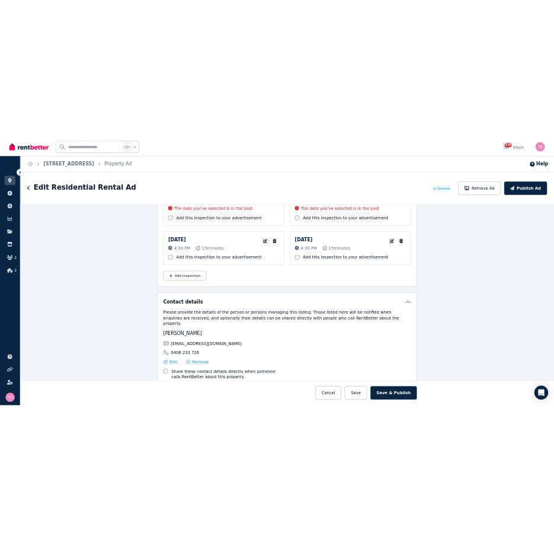
scroll to position [2489, 0]
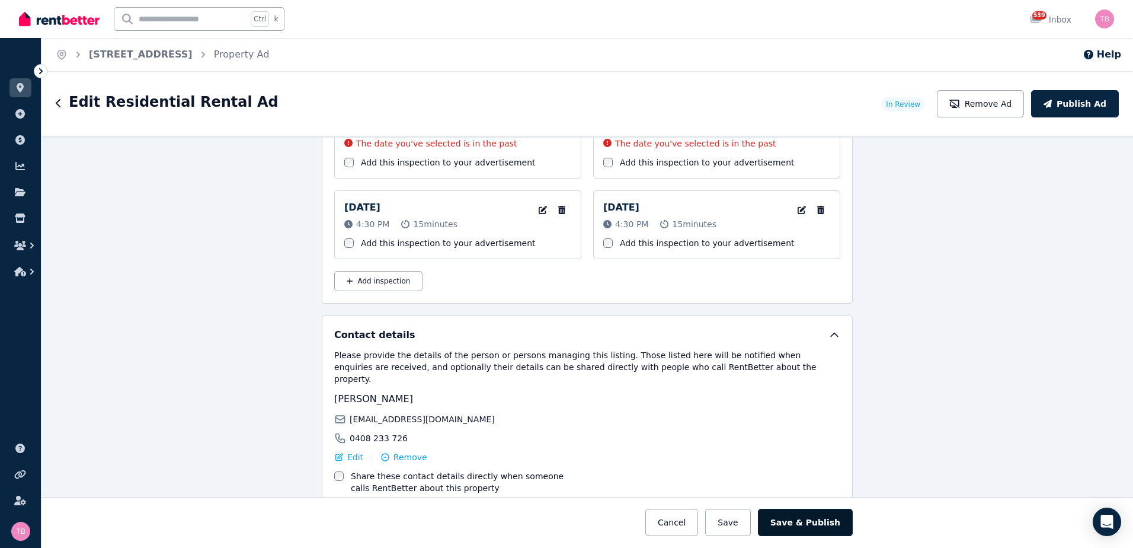
type textarea "**********"
click at [562, 521] on button "Save & Publish" at bounding box center [805, 521] width 95 height 27
